Goal: Information Seeking & Learning: Understand process/instructions

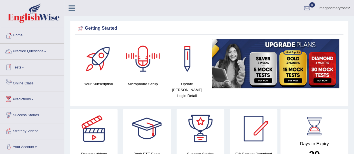
click at [32, 82] on link "Online Class" at bounding box center [32, 82] width 64 height 14
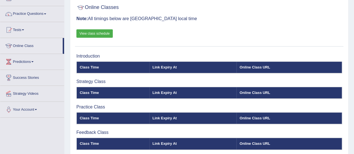
scroll to position [36, 0]
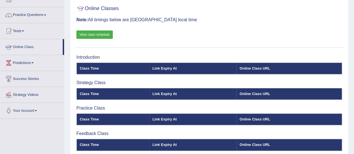
click at [30, 46] on link "Online Class" at bounding box center [31, 46] width 62 height 14
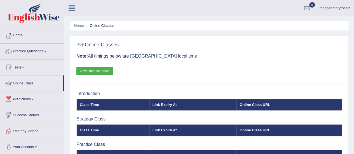
click at [31, 82] on link "Online Class" at bounding box center [31, 82] width 62 height 14
click at [93, 71] on link "View class schedule" at bounding box center [94, 71] width 36 height 8
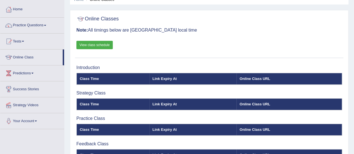
scroll to position [26, 0]
